Goal: Check status: Check status

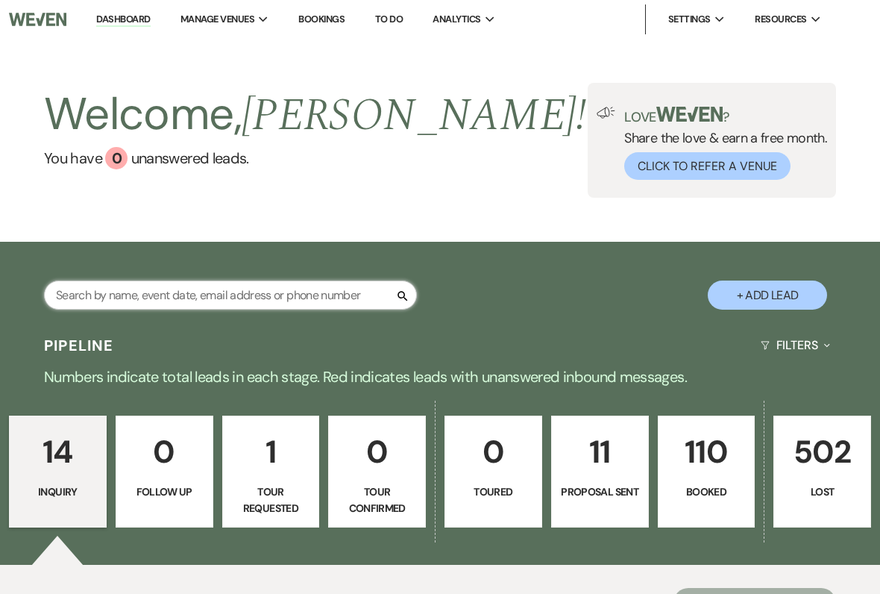
click at [330, 295] on input "text" at bounding box center [230, 294] width 373 height 29
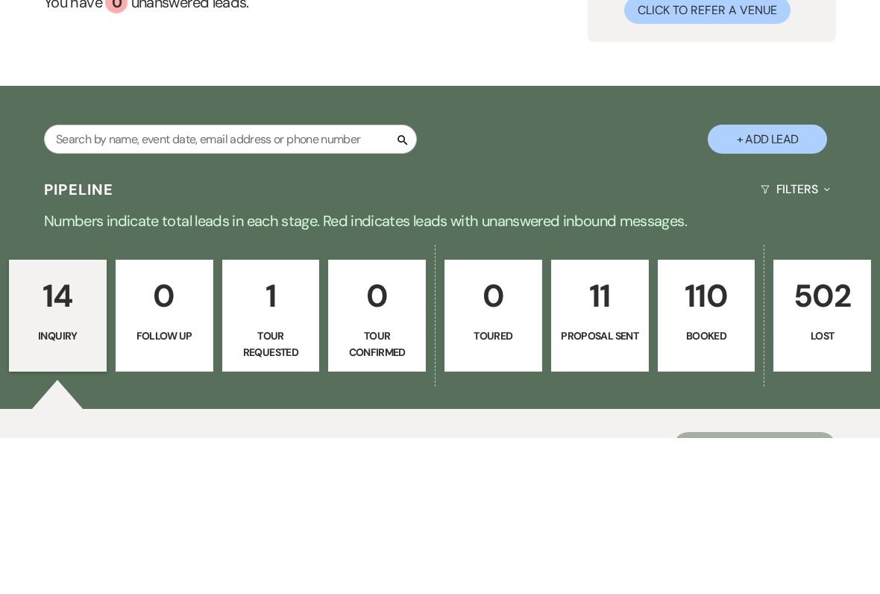
scroll to position [156, 0]
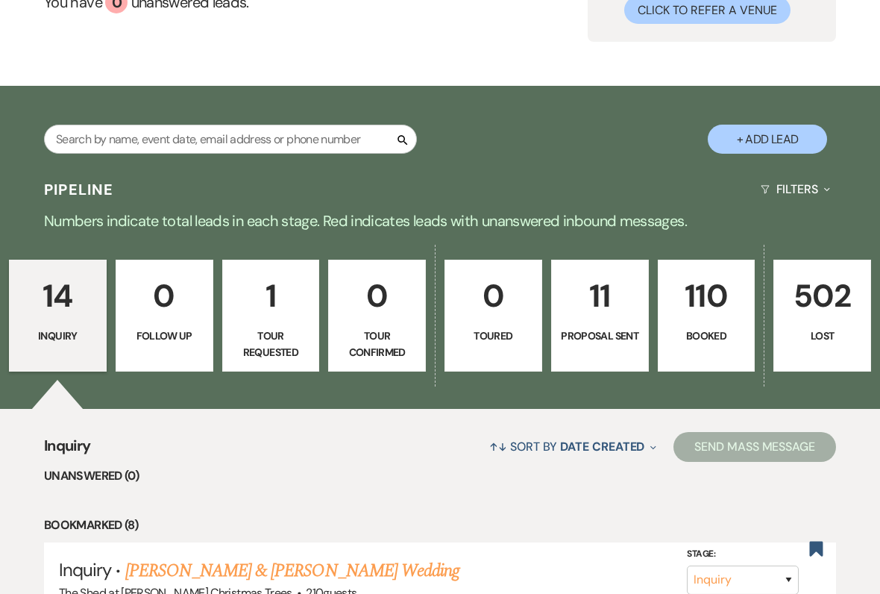
click at [723, 325] on link "110 Booked" at bounding box center [707, 316] width 98 height 112
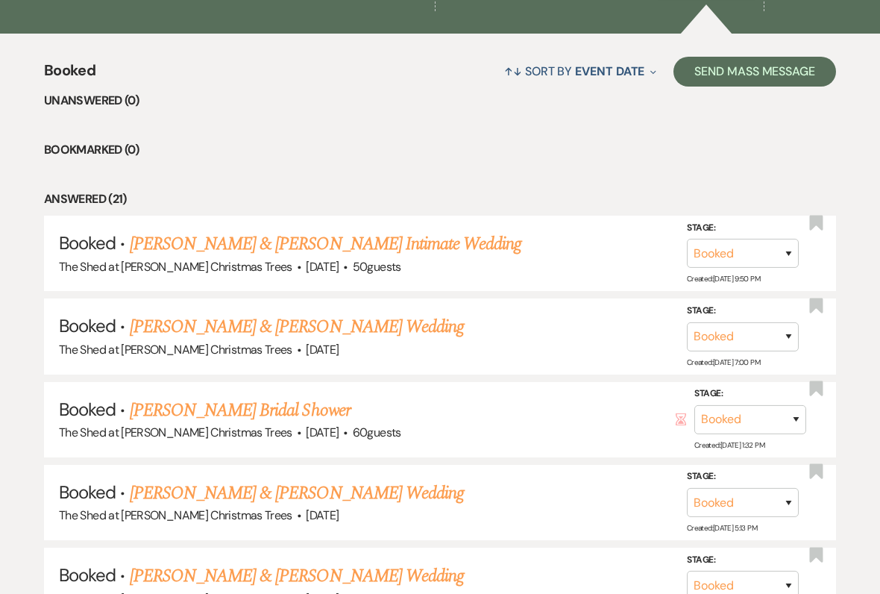
scroll to position [534, 0]
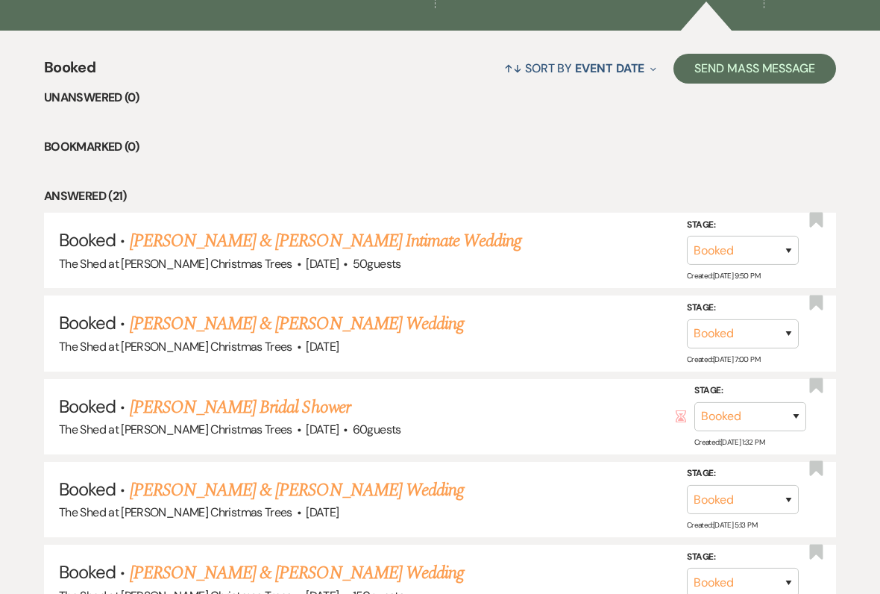
click at [460, 244] on link "[PERSON_NAME] & [PERSON_NAME] Intimate Wedding" at bounding box center [326, 241] width 392 height 27
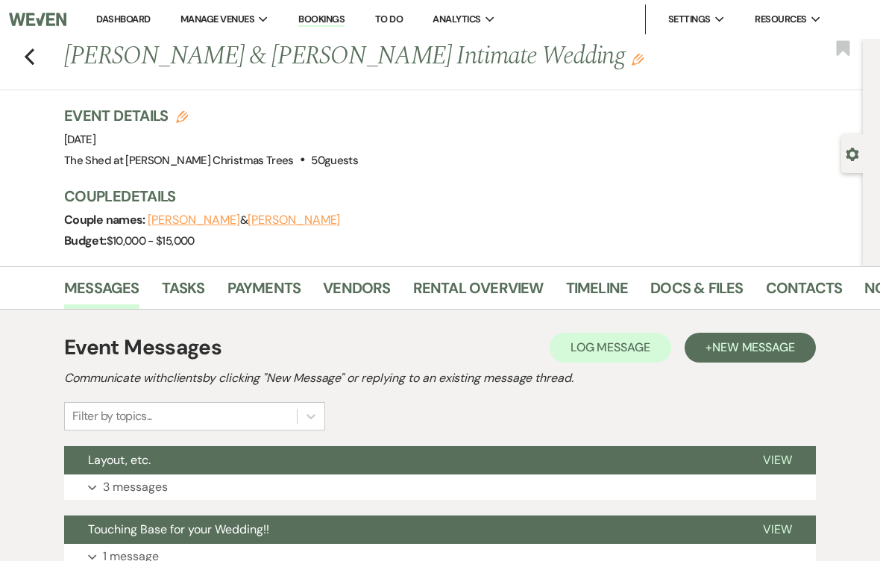
click at [724, 289] on link "Docs & Files" at bounding box center [697, 292] width 93 height 33
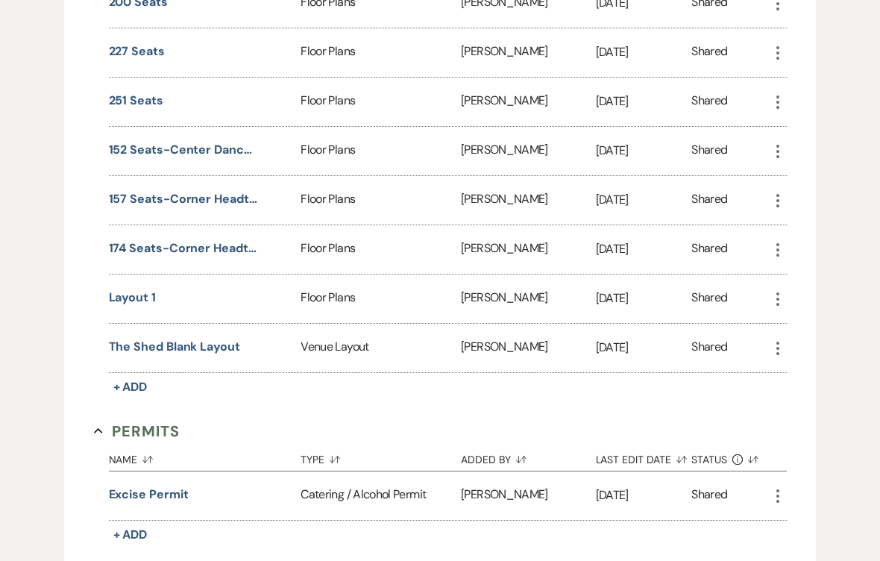
scroll to position [1188, 0]
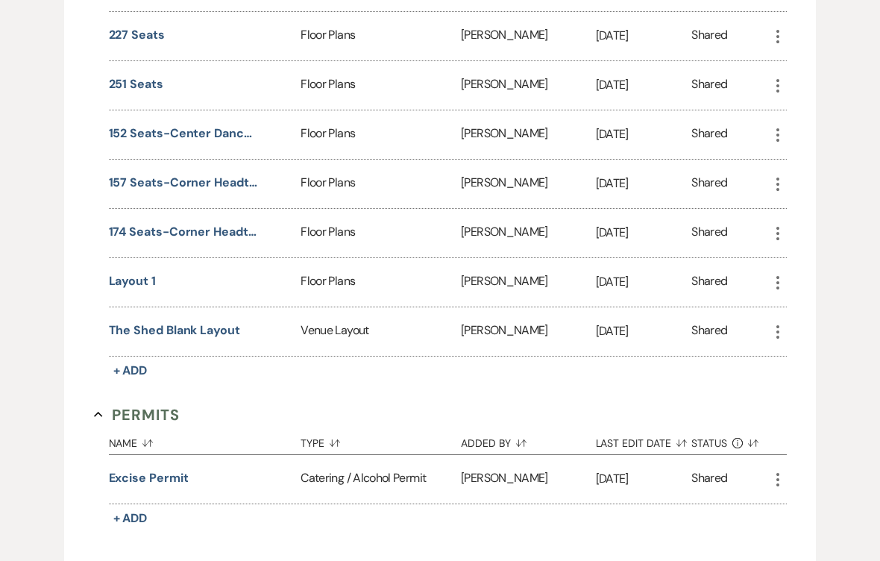
click at [152, 288] on button "Layout 1" at bounding box center [132, 282] width 47 height 18
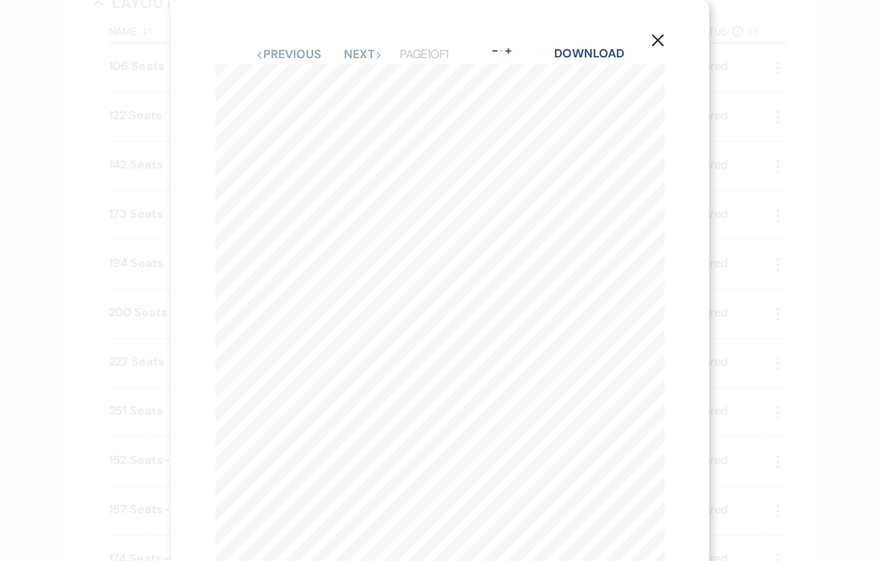
scroll to position [819, 0]
click at [659, 46] on icon "X" at bounding box center [657, 40] width 13 height 13
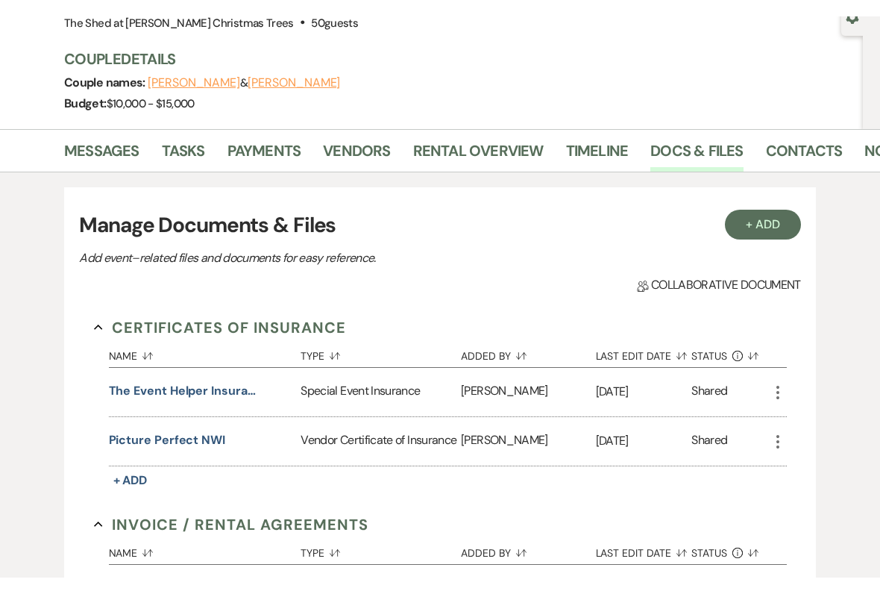
scroll to position [0, 0]
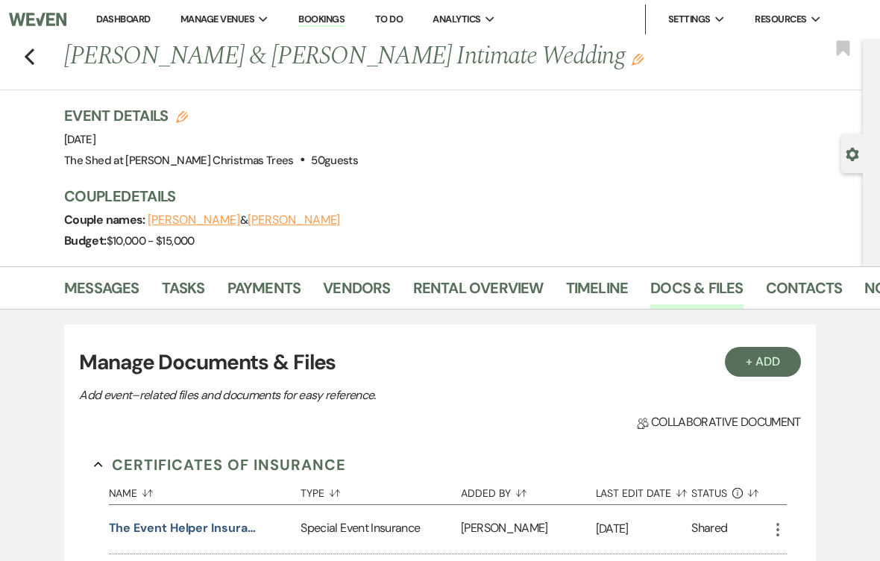
click at [116, 25] on link "Dashboard" at bounding box center [123, 19] width 54 height 13
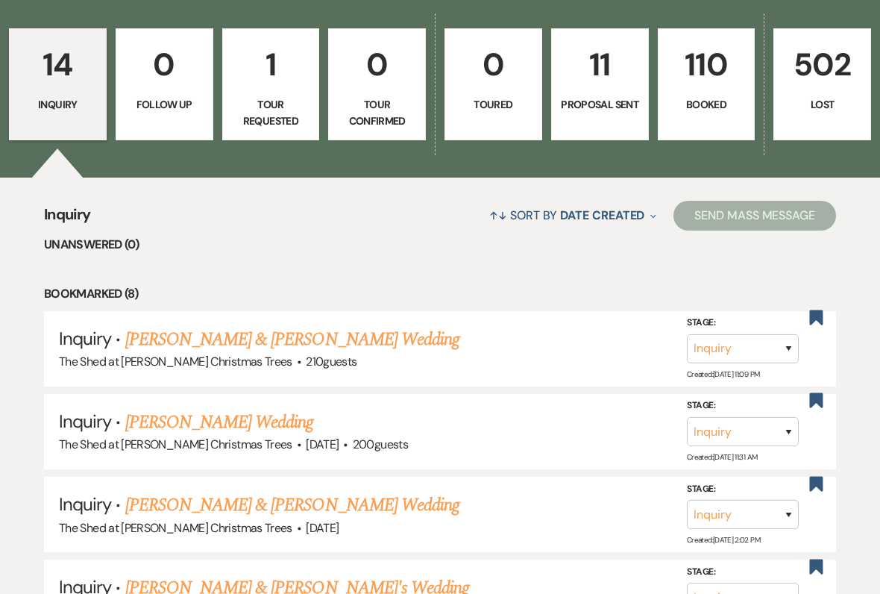
scroll to position [387, 0]
click at [708, 118] on link "110 Booked" at bounding box center [707, 84] width 98 height 112
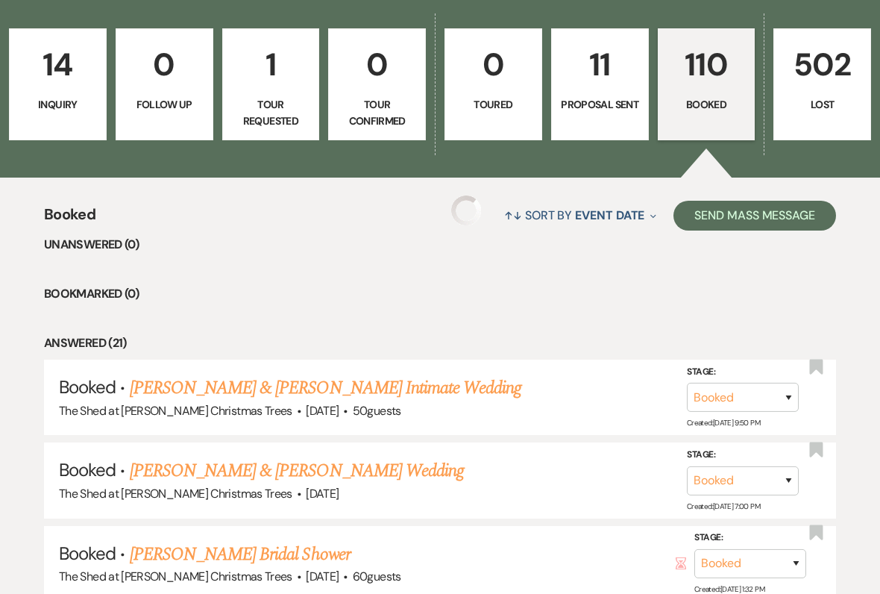
click at [445, 389] on link "[PERSON_NAME] & [PERSON_NAME] Intimate Wedding" at bounding box center [326, 387] width 392 height 27
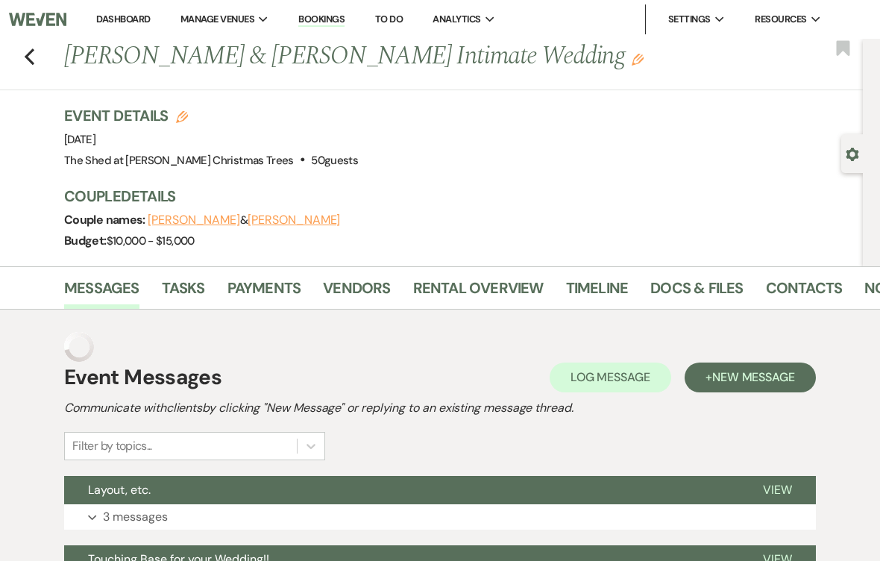
click at [369, 290] on link "Vendors" at bounding box center [356, 292] width 67 height 33
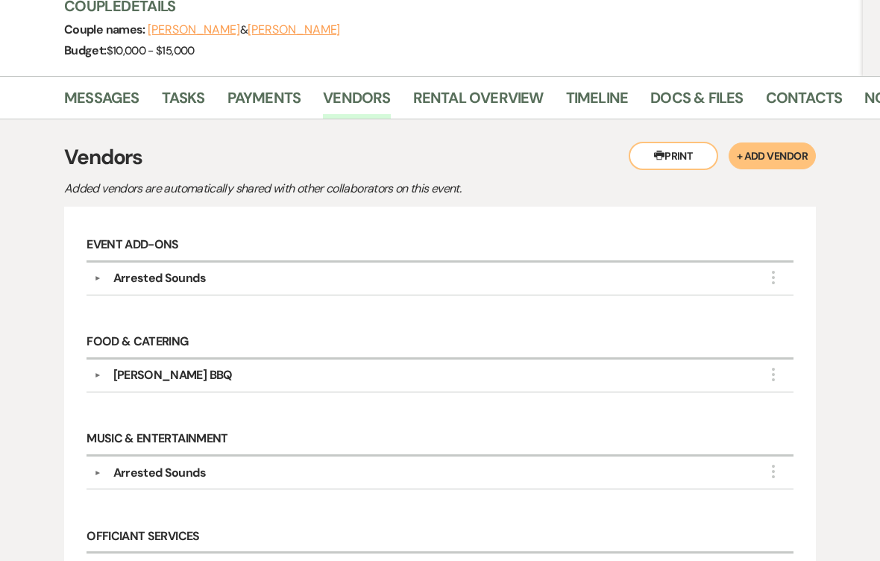
scroll to position [190, 0]
click at [104, 280] on button "▼" at bounding box center [98, 278] width 18 height 7
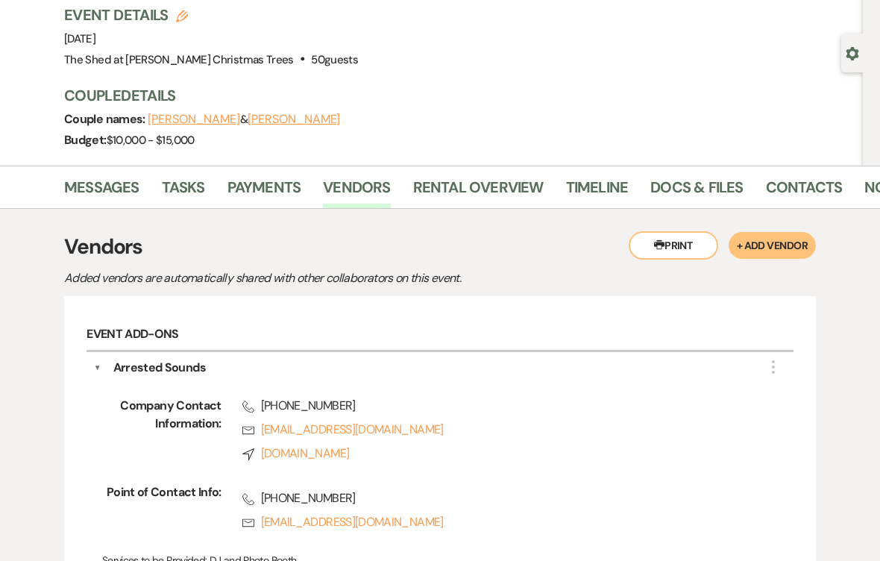
scroll to position [98, 0]
